Goal: Task Accomplishment & Management: Use online tool/utility

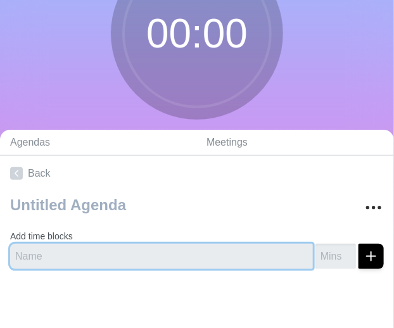
click at [191, 260] on input "text" at bounding box center [161, 256] width 302 height 25
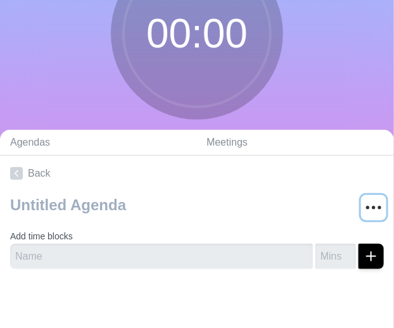
click at [369, 204] on icon "More" at bounding box center [373, 207] width 20 height 20
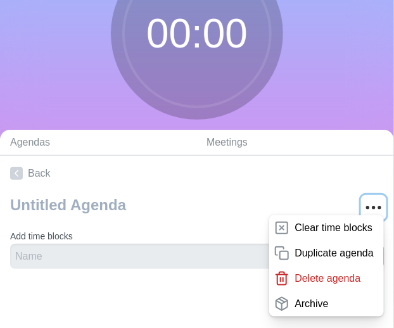
click at [369, 204] on icon "More" at bounding box center [373, 207] width 20 height 20
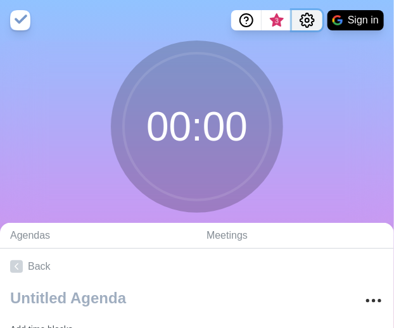
click at [304, 15] on icon "Settings" at bounding box center [307, 20] width 14 height 14
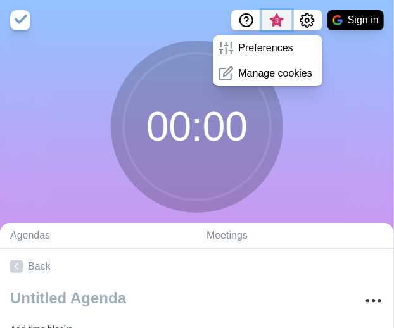
click at [278, 16] on span "3" at bounding box center [276, 21] width 10 height 10
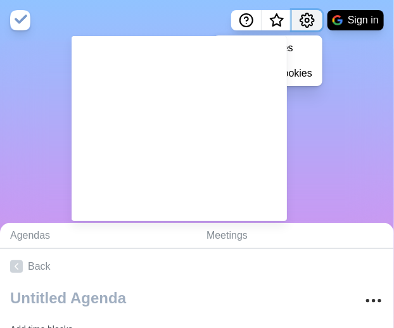
click at [304, 18] on icon "Settings" at bounding box center [306, 20] width 15 height 15
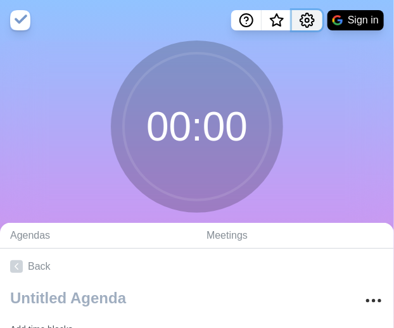
click at [304, 18] on icon "Settings" at bounding box center [306, 20] width 15 height 15
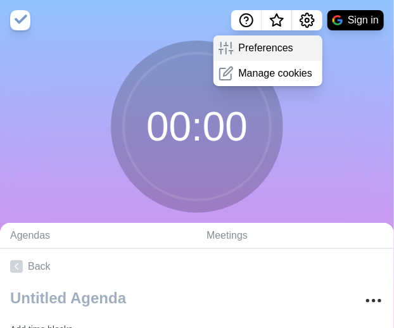
click at [278, 47] on p "Preferences" at bounding box center [266, 47] width 54 height 15
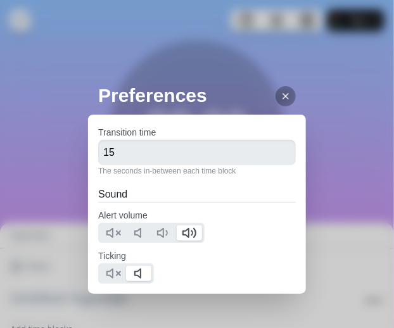
click at [280, 94] on icon at bounding box center [285, 96] width 10 height 10
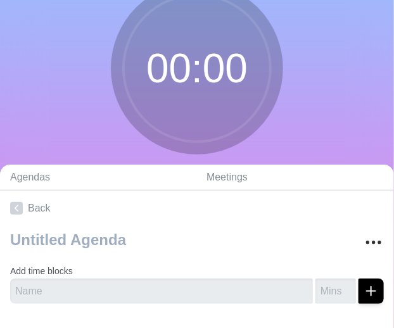
scroll to position [93, 0]
